Goal: Information Seeking & Learning: Learn about a topic

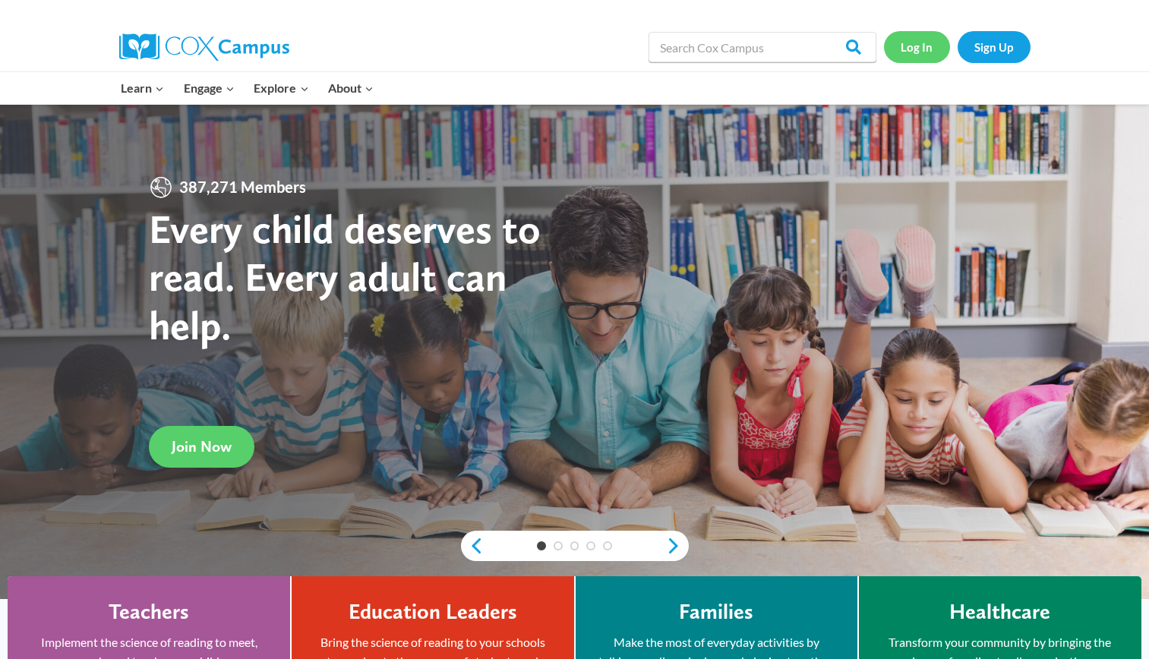
click at [931, 49] on link "Log In" at bounding box center [917, 46] width 66 height 31
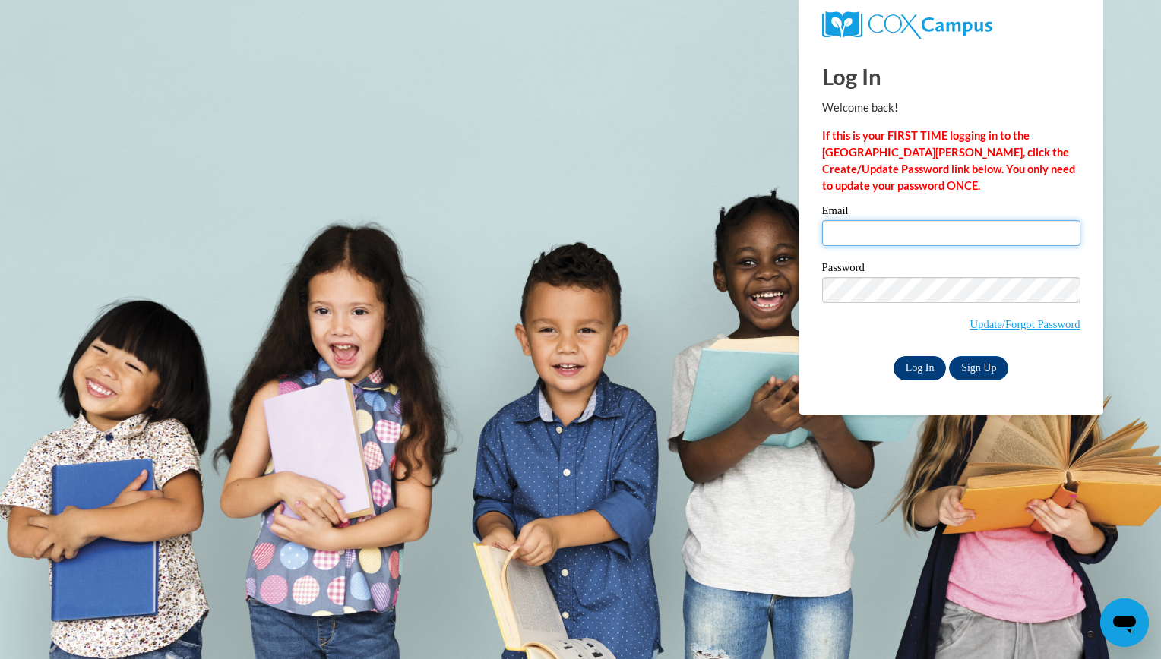
type input "[EMAIL_ADDRESS][DOMAIN_NAME]"
click at [908, 368] on input "Log In" at bounding box center [919, 368] width 53 height 24
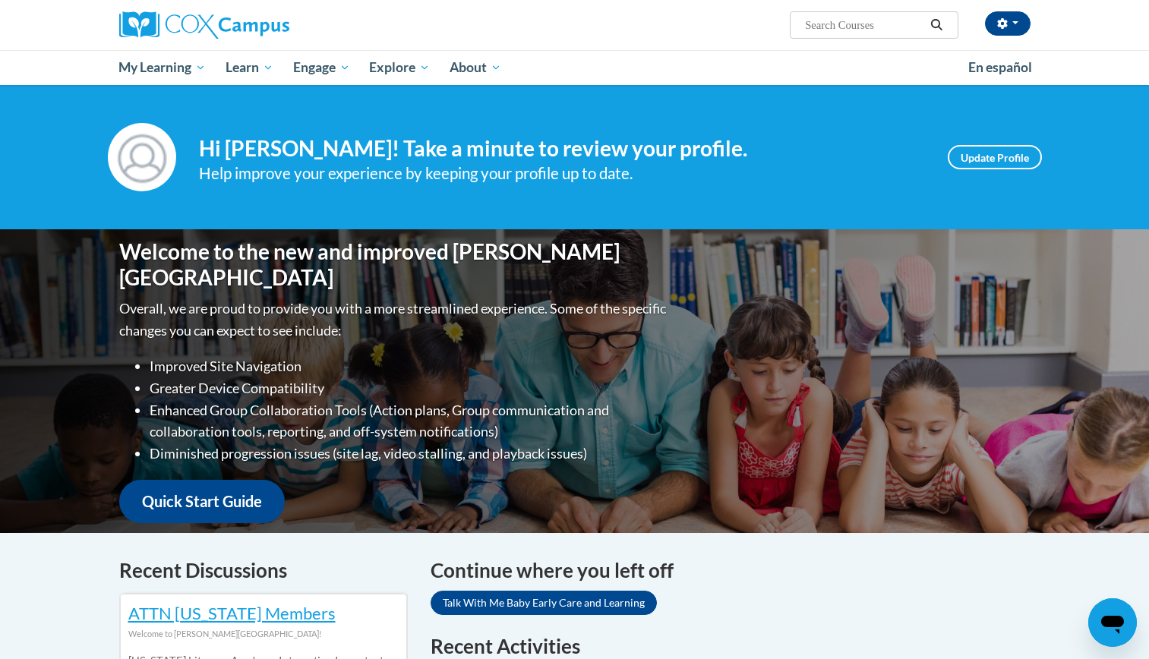
scroll to position [576, 0]
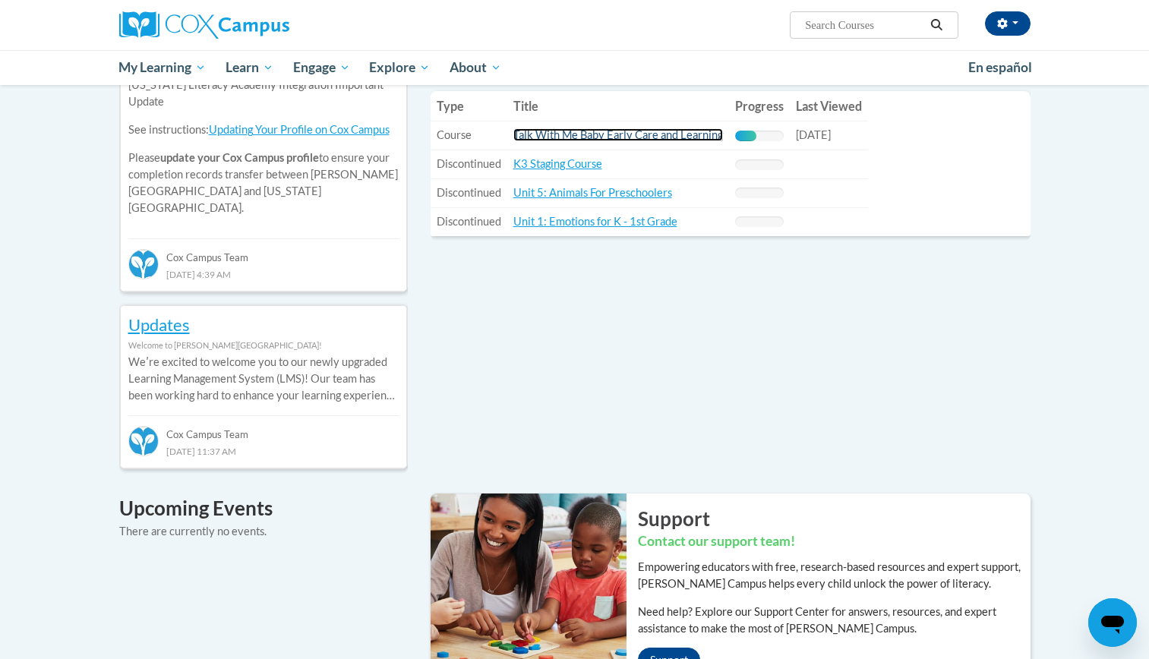
click at [701, 135] on link "Talk With Me Baby Early Care and Learning" at bounding box center [618, 134] width 210 height 13
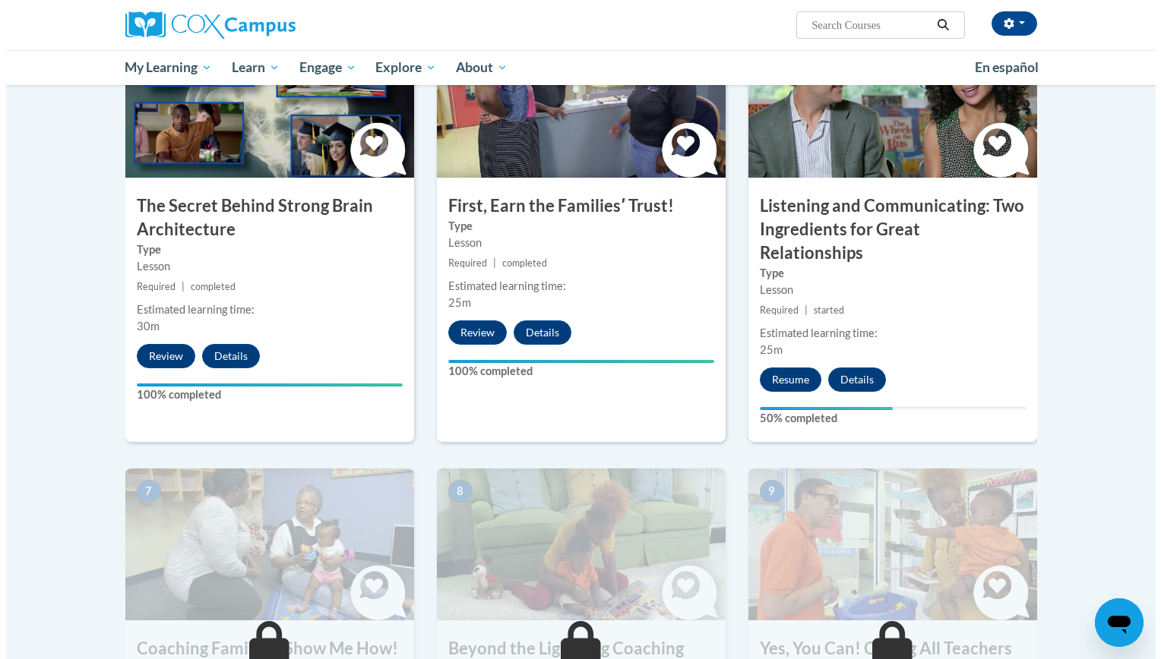
scroll to position [851, 0]
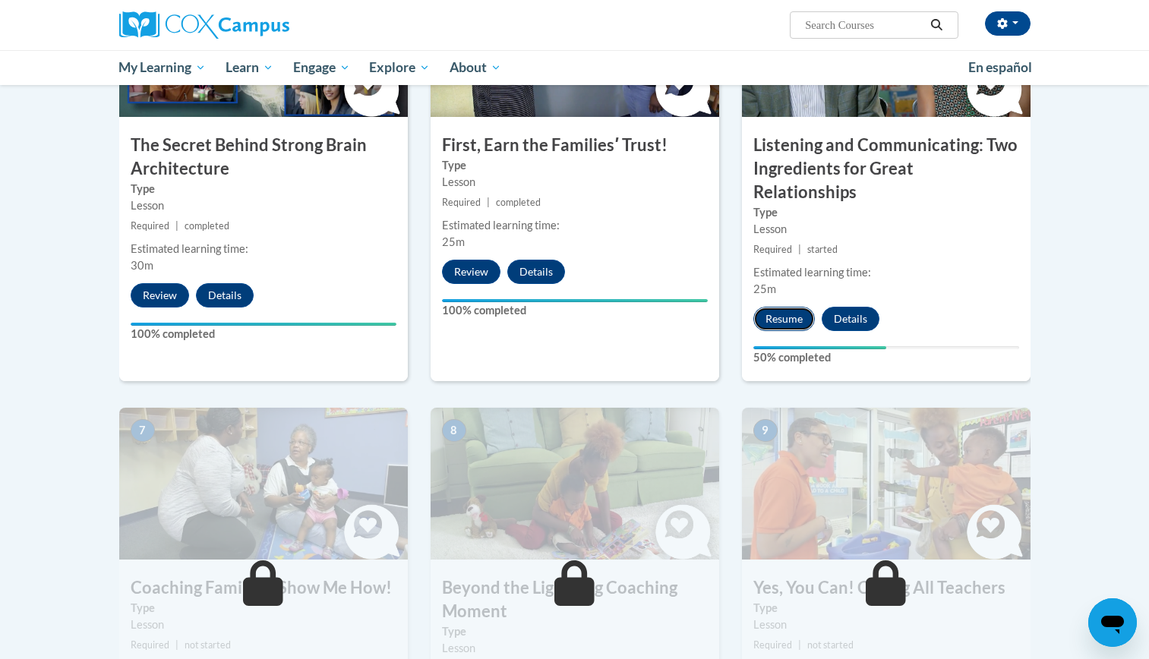
click at [766, 307] on button "Resume" at bounding box center [784, 319] width 62 height 24
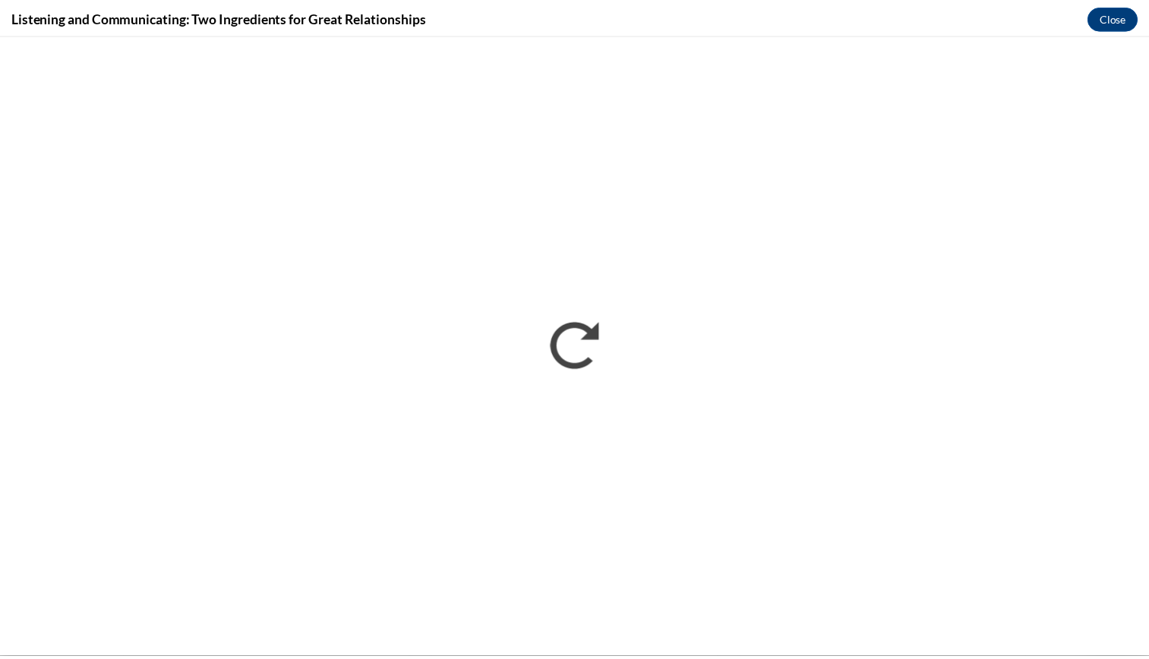
scroll to position [0, 0]
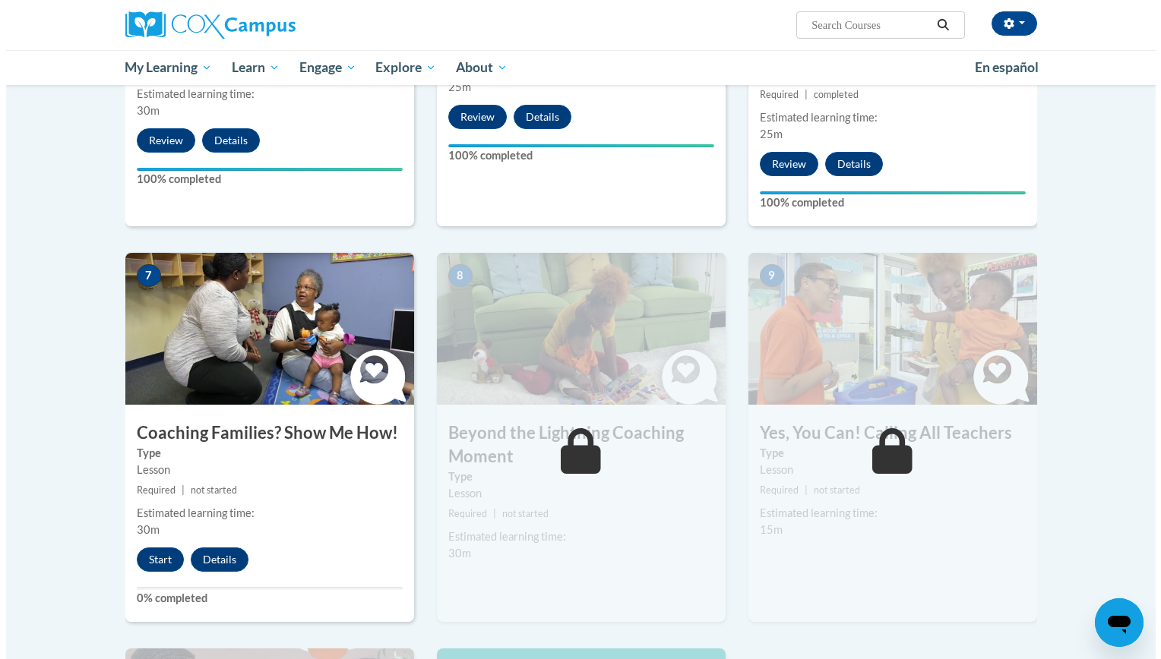
scroll to position [1001, 0]
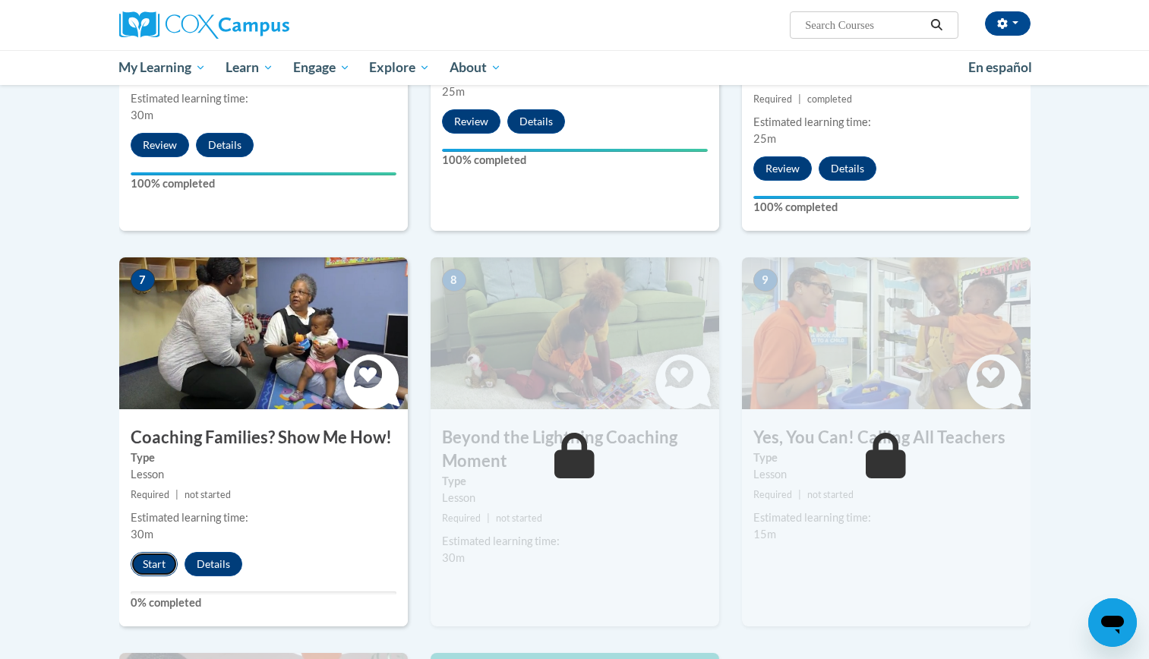
click at [137, 552] on button "Start" at bounding box center [154, 564] width 47 height 24
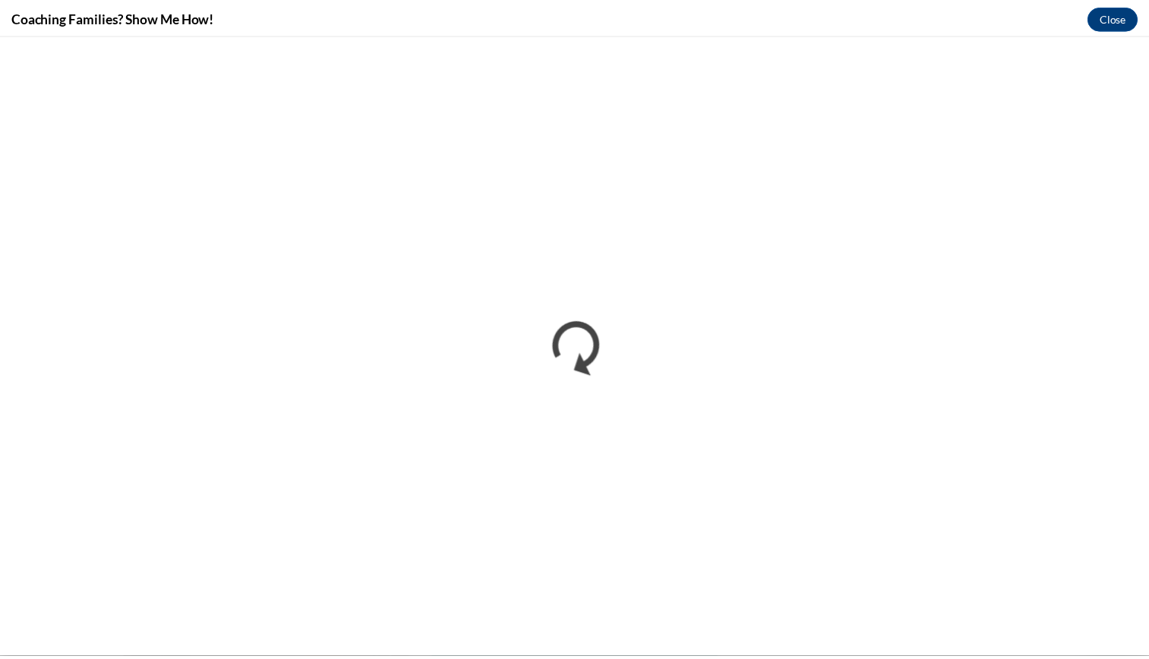
scroll to position [0, 0]
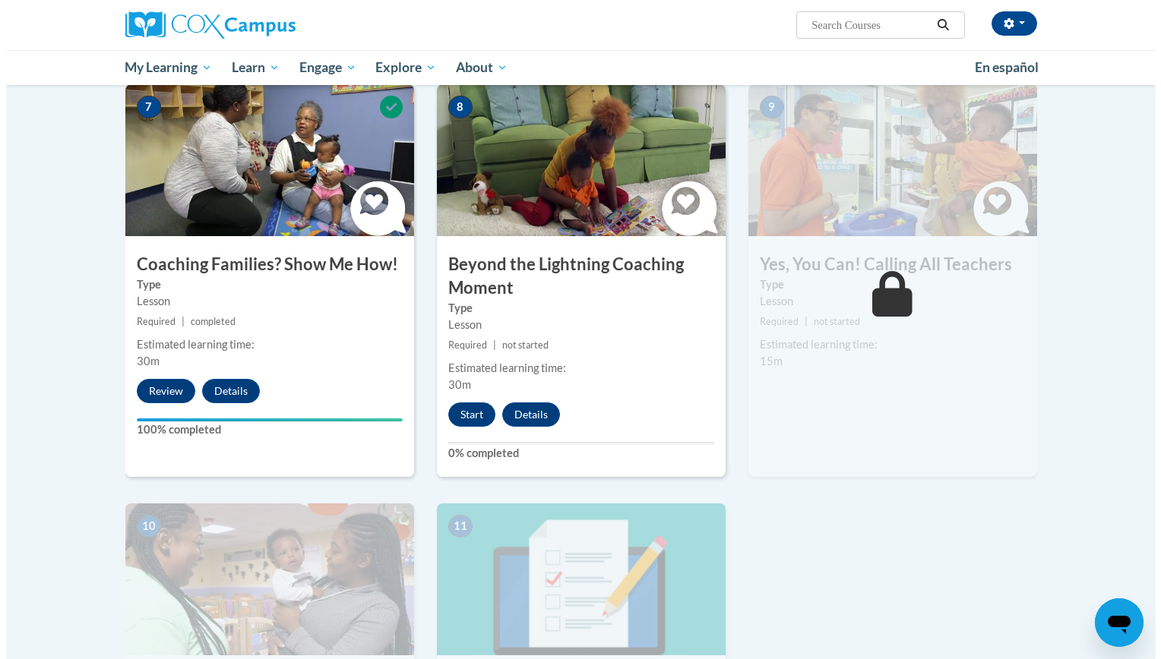
scroll to position [1186, 0]
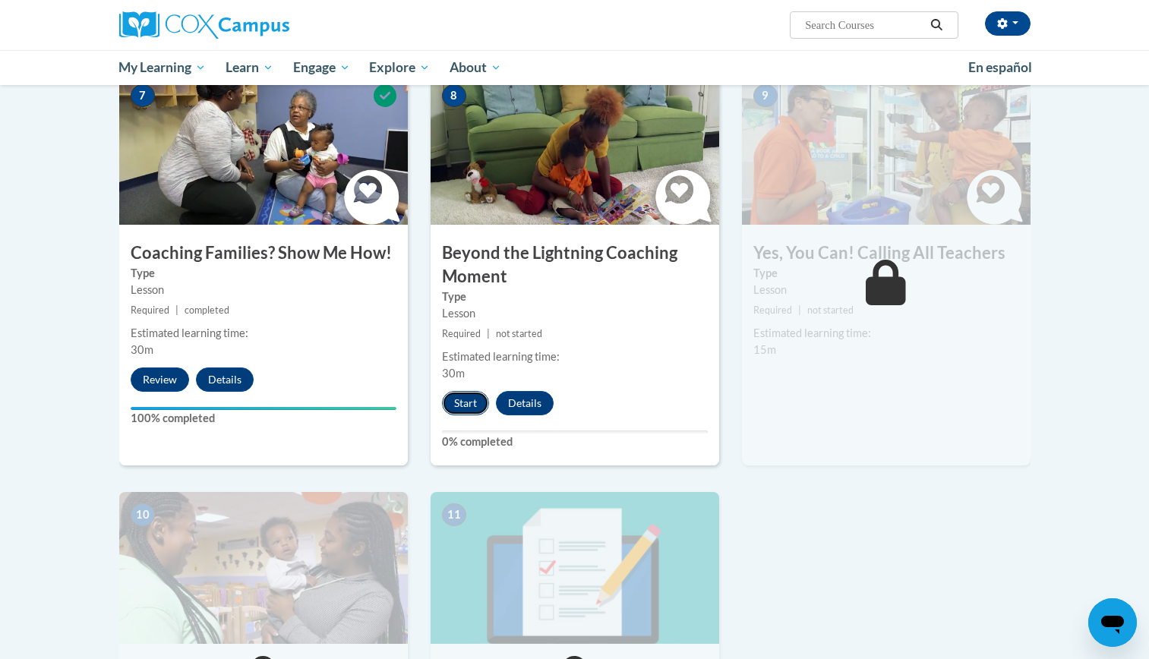
click at [468, 391] on button "Start" at bounding box center [465, 403] width 47 height 24
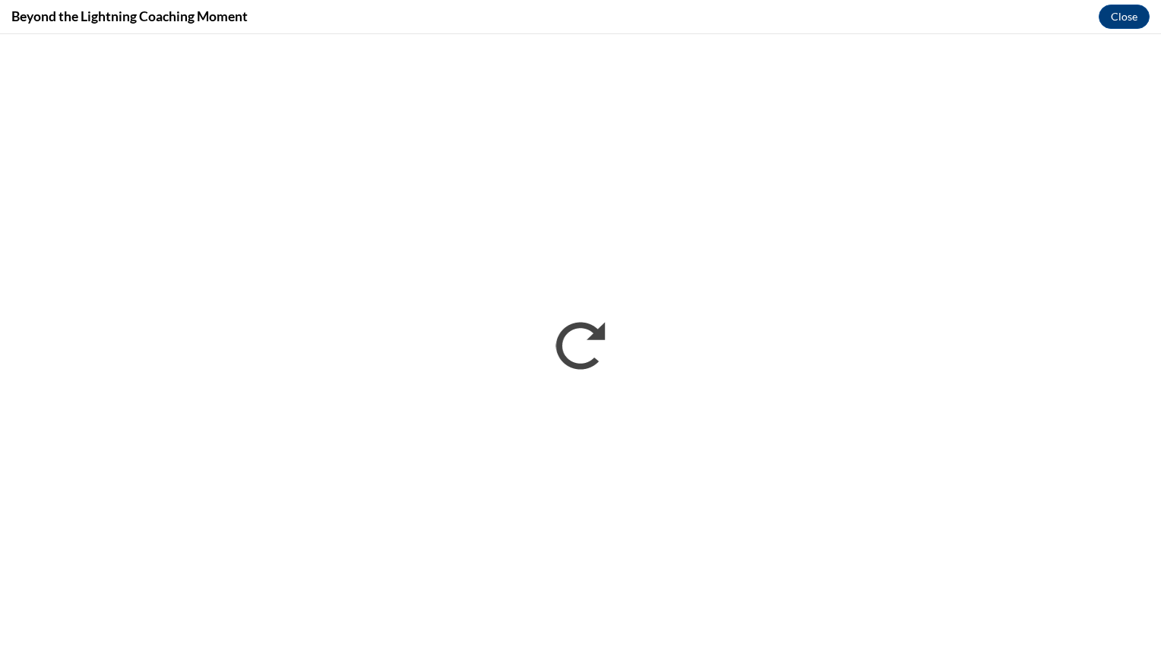
scroll to position [0, 0]
